Goal: Navigation & Orientation: Find specific page/section

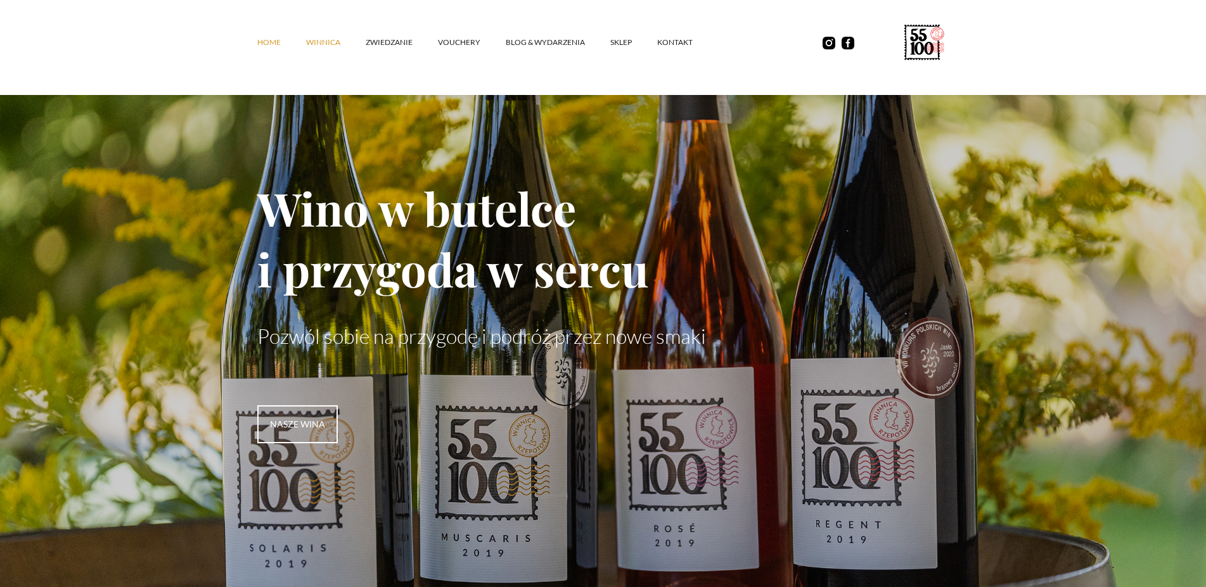
click at [333, 44] on link "winnica" at bounding box center [336, 42] width 60 height 38
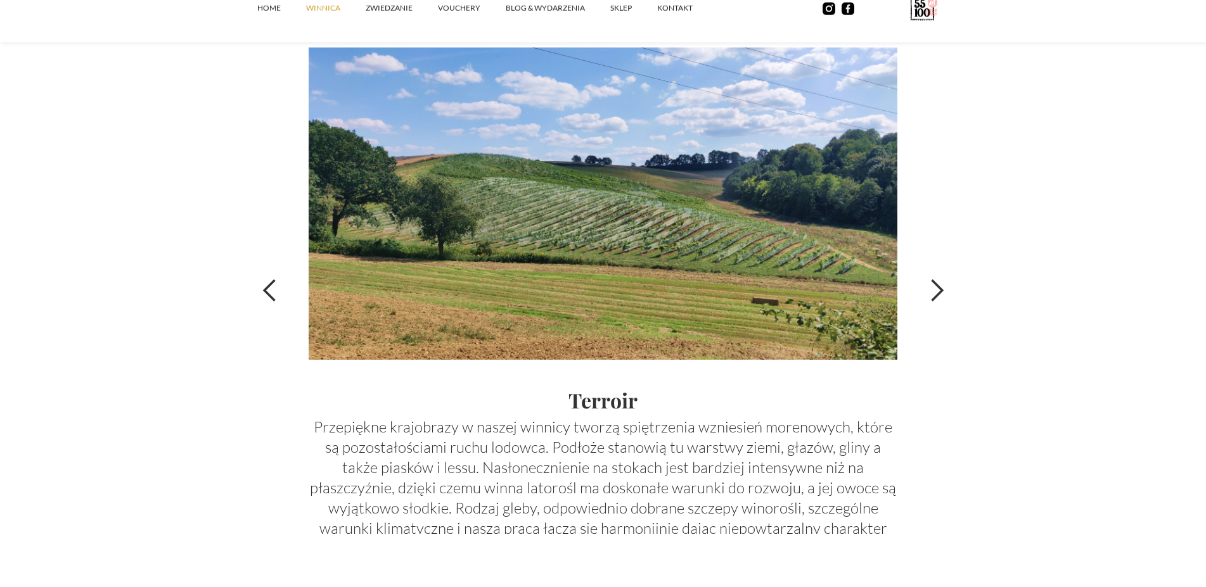
scroll to position [4331, 0]
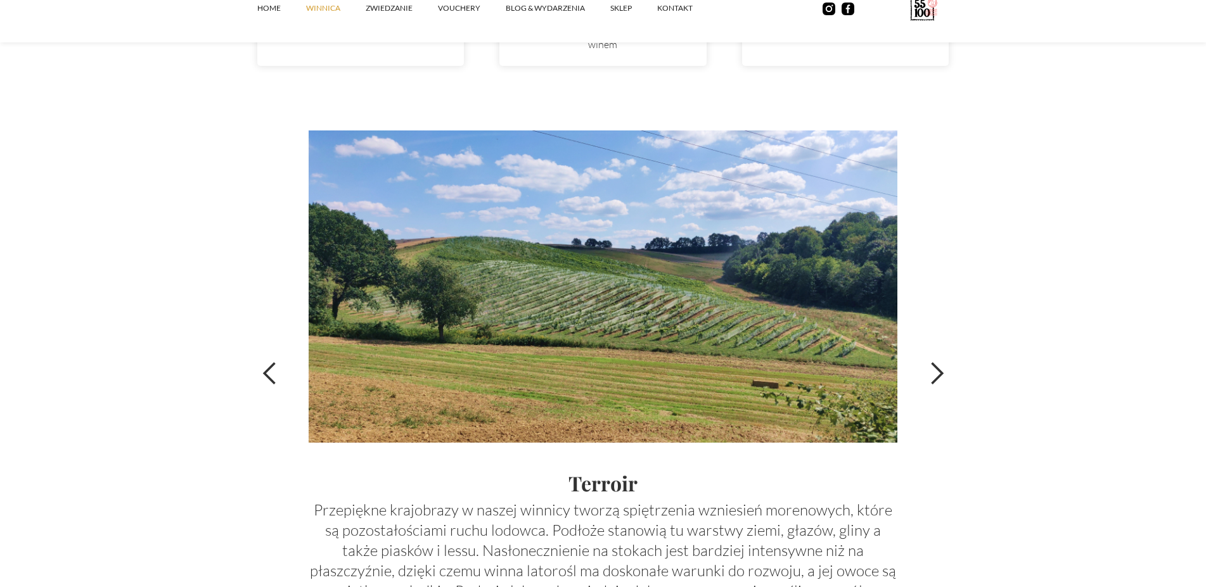
click at [942, 373] on div "next slide" at bounding box center [936, 373] width 25 height 25
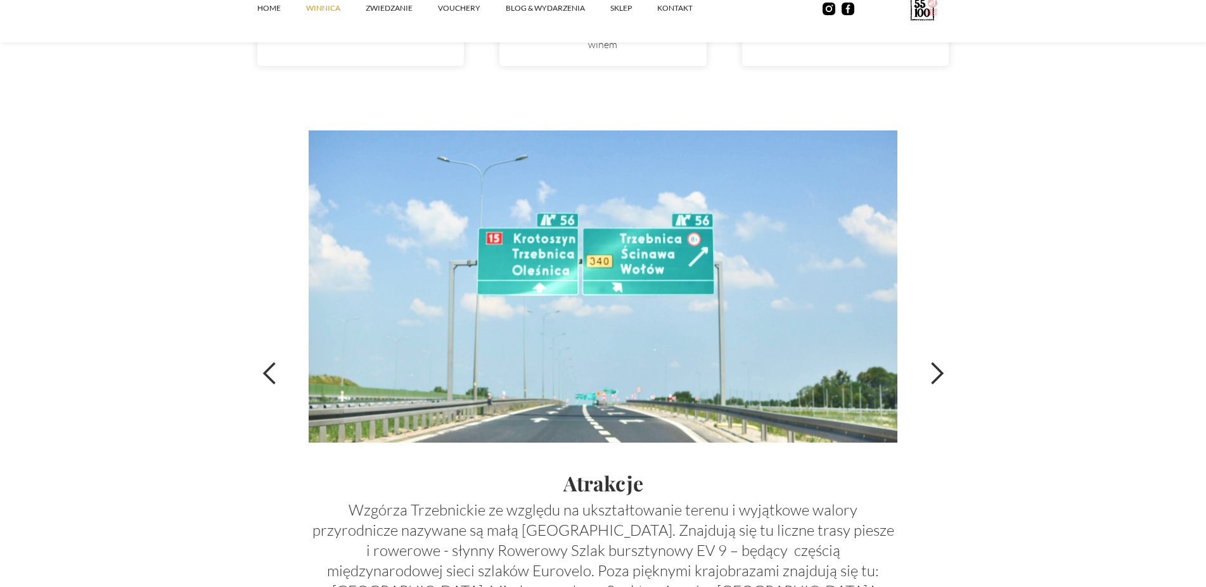
click at [942, 373] on div "next slide" at bounding box center [936, 373] width 25 height 25
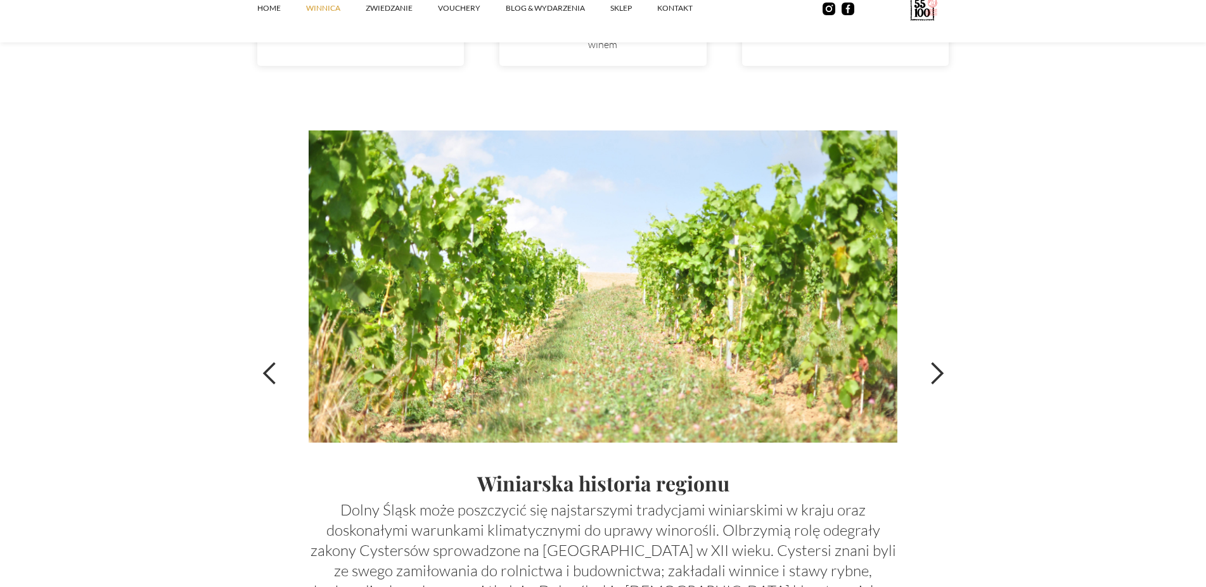
click at [940, 369] on div "next slide" at bounding box center [936, 373] width 25 height 25
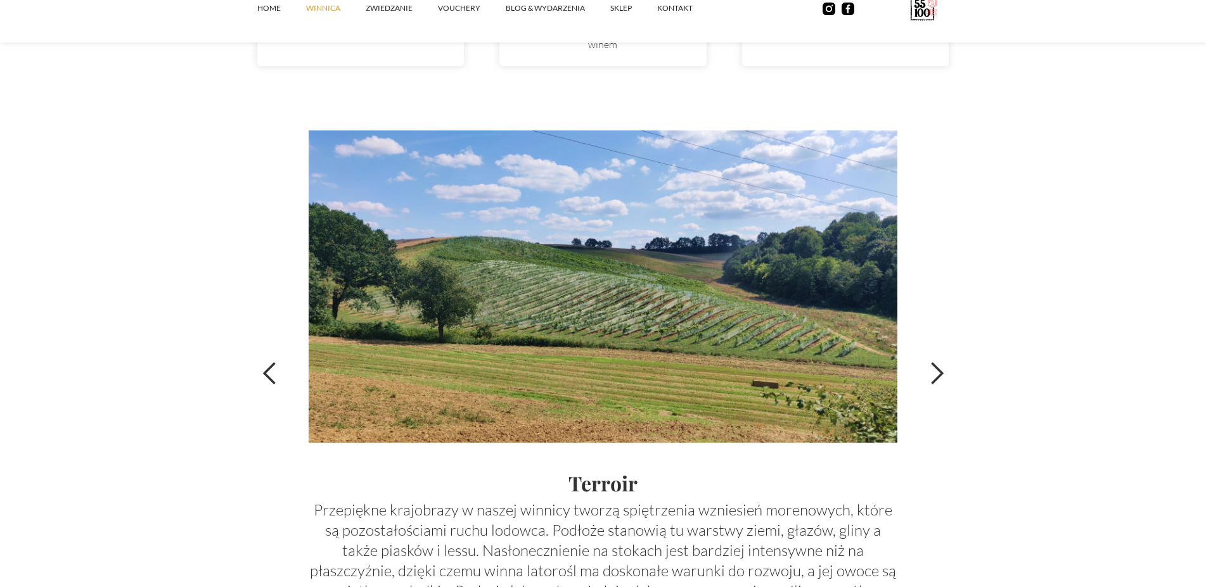
click at [940, 369] on div "next slide" at bounding box center [936, 373] width 25 height 25
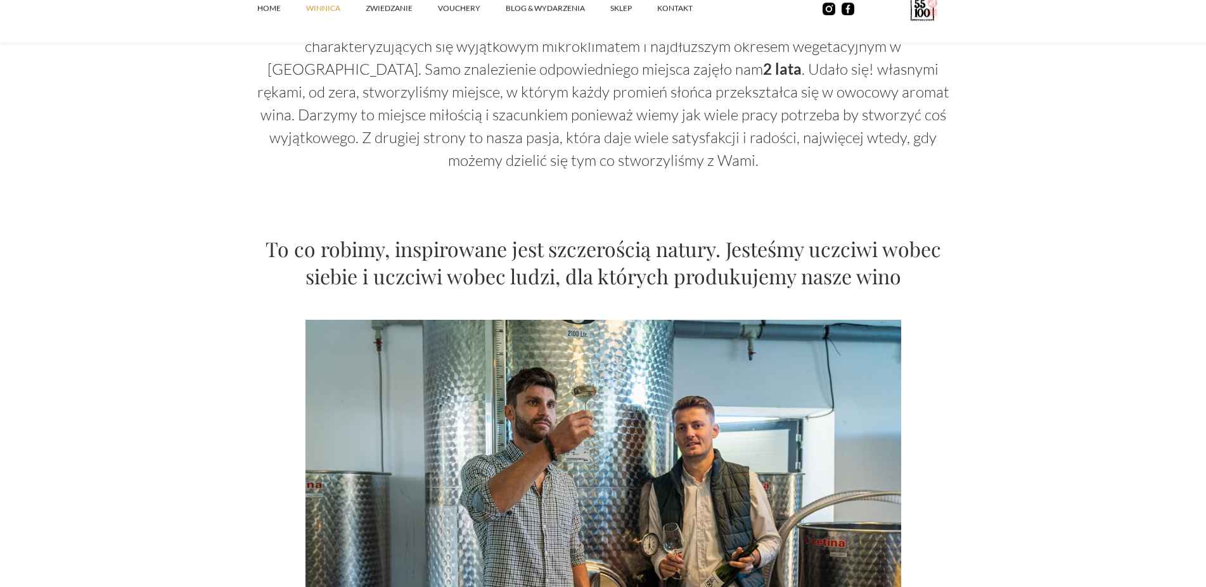
scroll to position [646, 0]
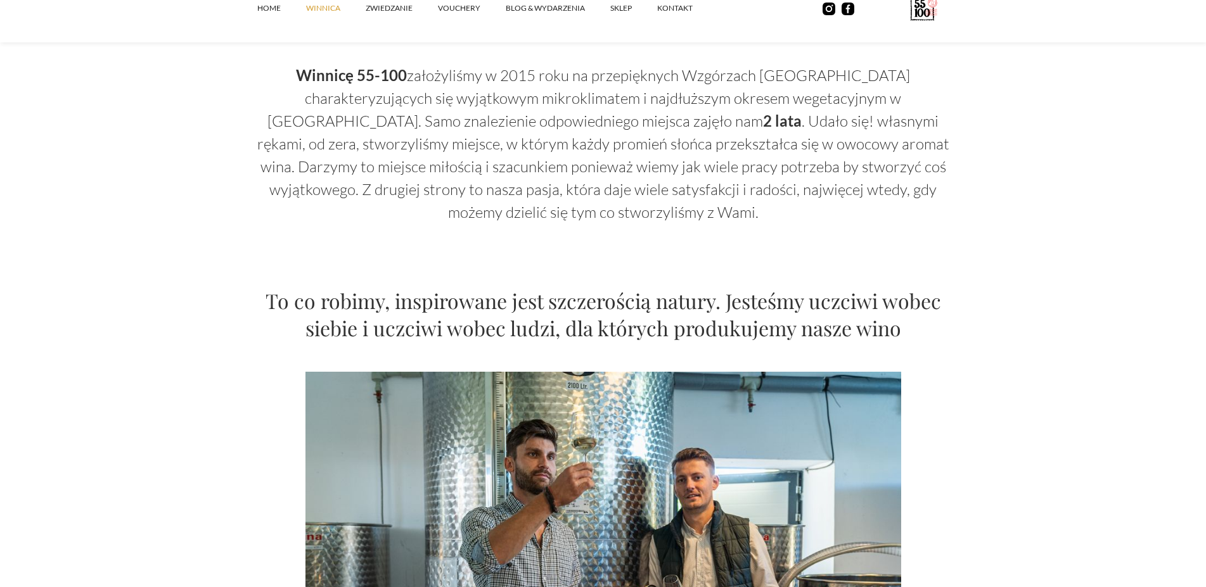
click at [925, 133] on p "Winnicę 55-100 założyliśmy w 2015 roku na przepięknych Wzgórzach [GEOGRAPHIC_DA…" at bounding box center [603, 144] width 692 height 160
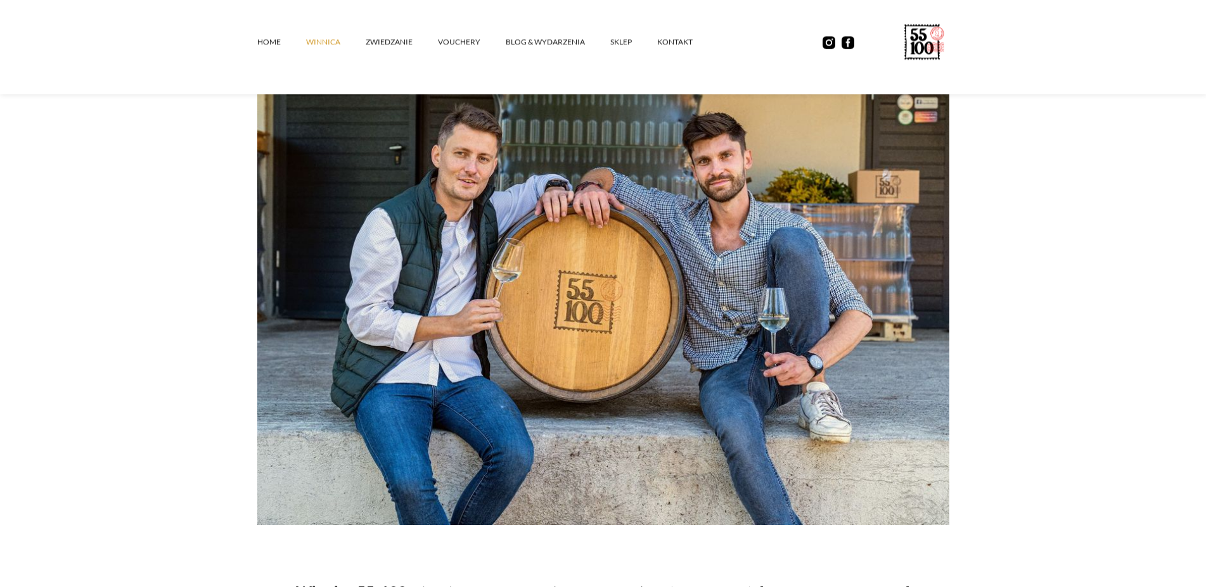
scroll to position [0, 0]
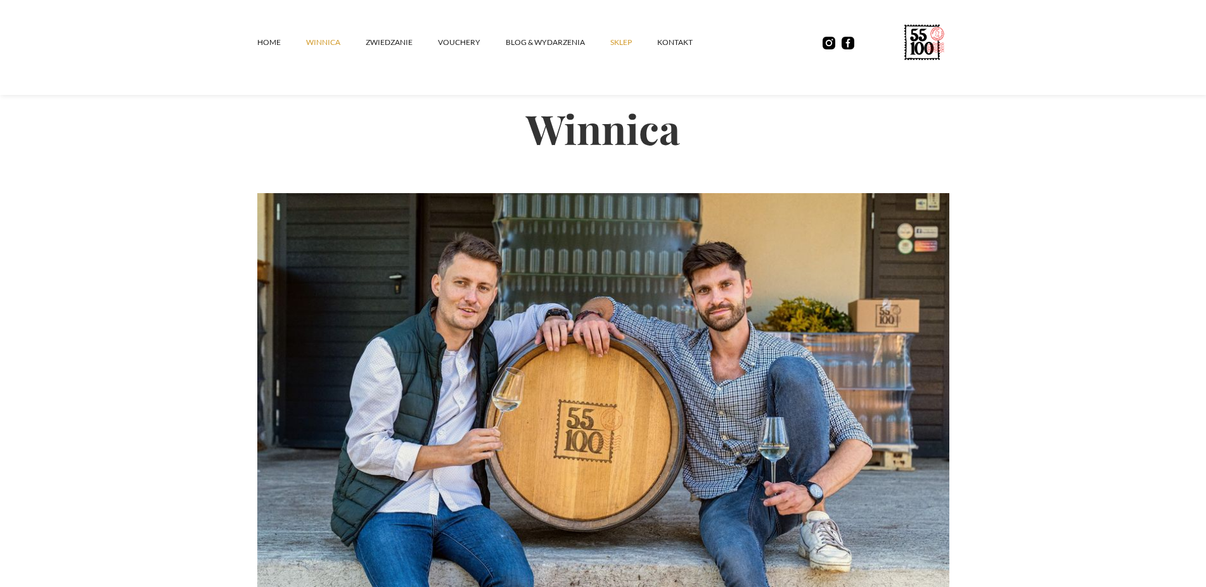
click at [620, 49] on link "SKLEP" at bounding box center [633, 42] width 47 height 38
